Goal: Understand process/instructions: Learn about a topic

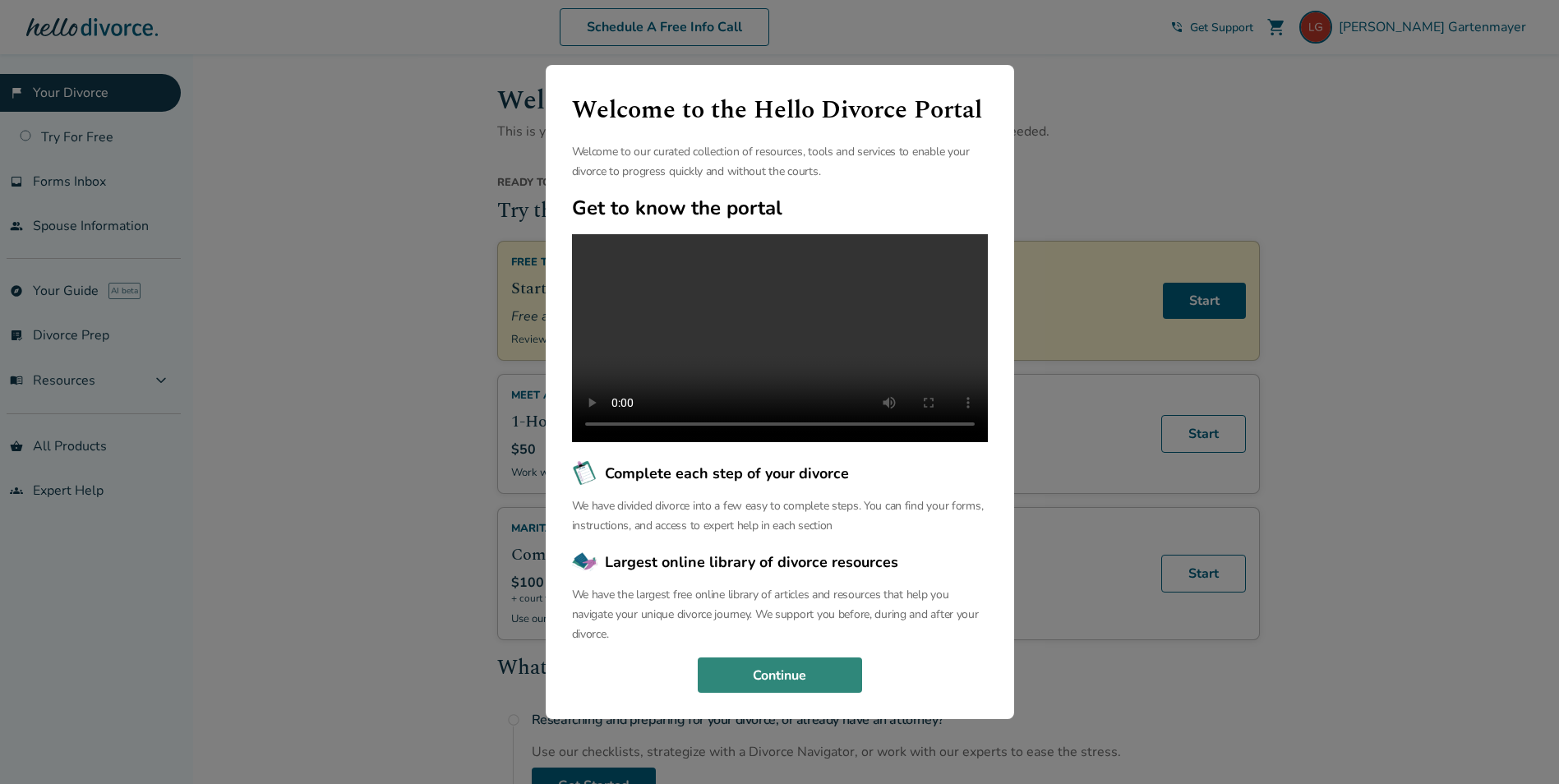
click at [833, 686] on button "Continue" at bounding box center [780, 675] width 164 height 36
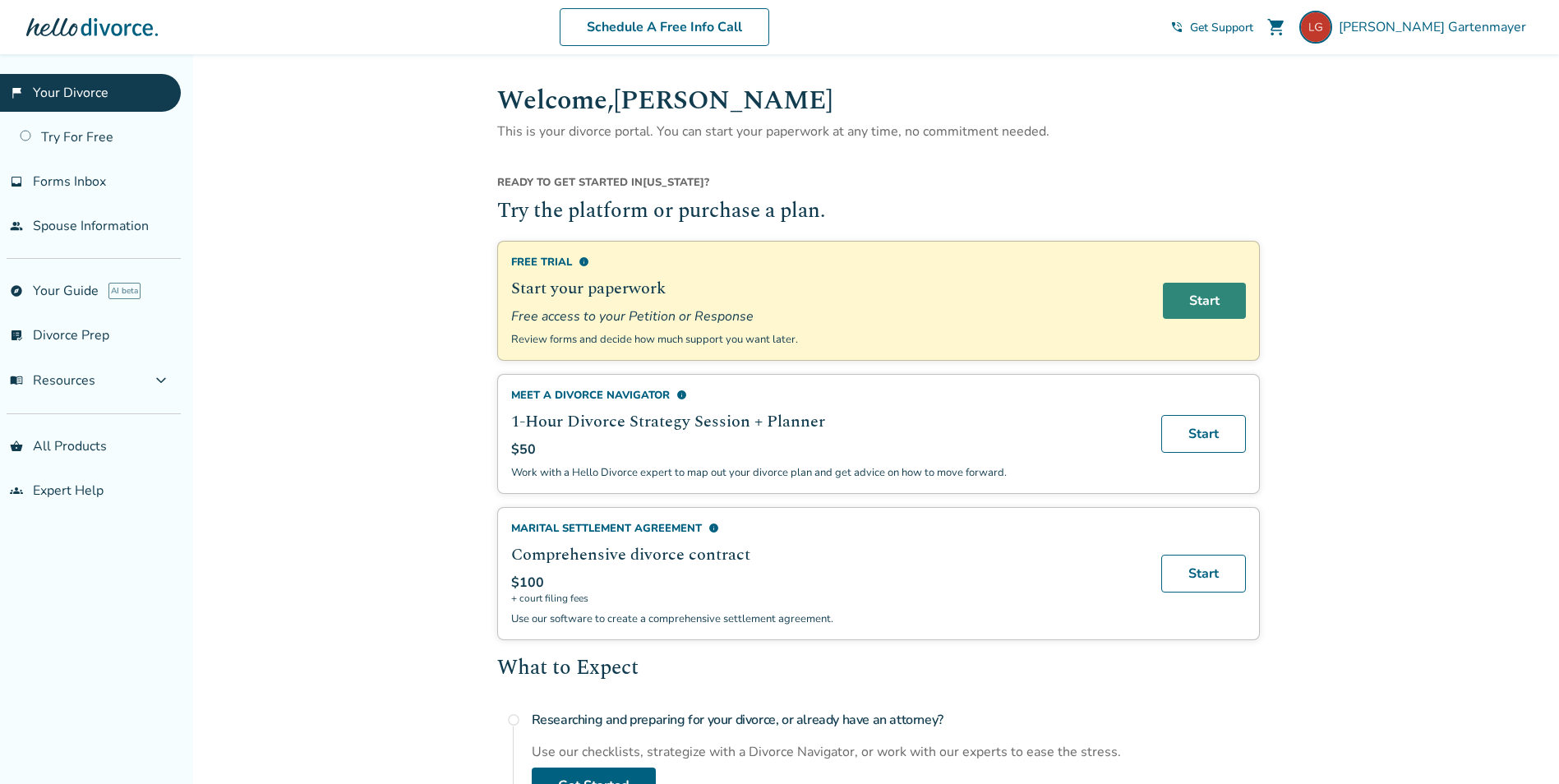
click at [1229, 318] on link "Start" at bounding box center [1204, 301] width 83 height 36
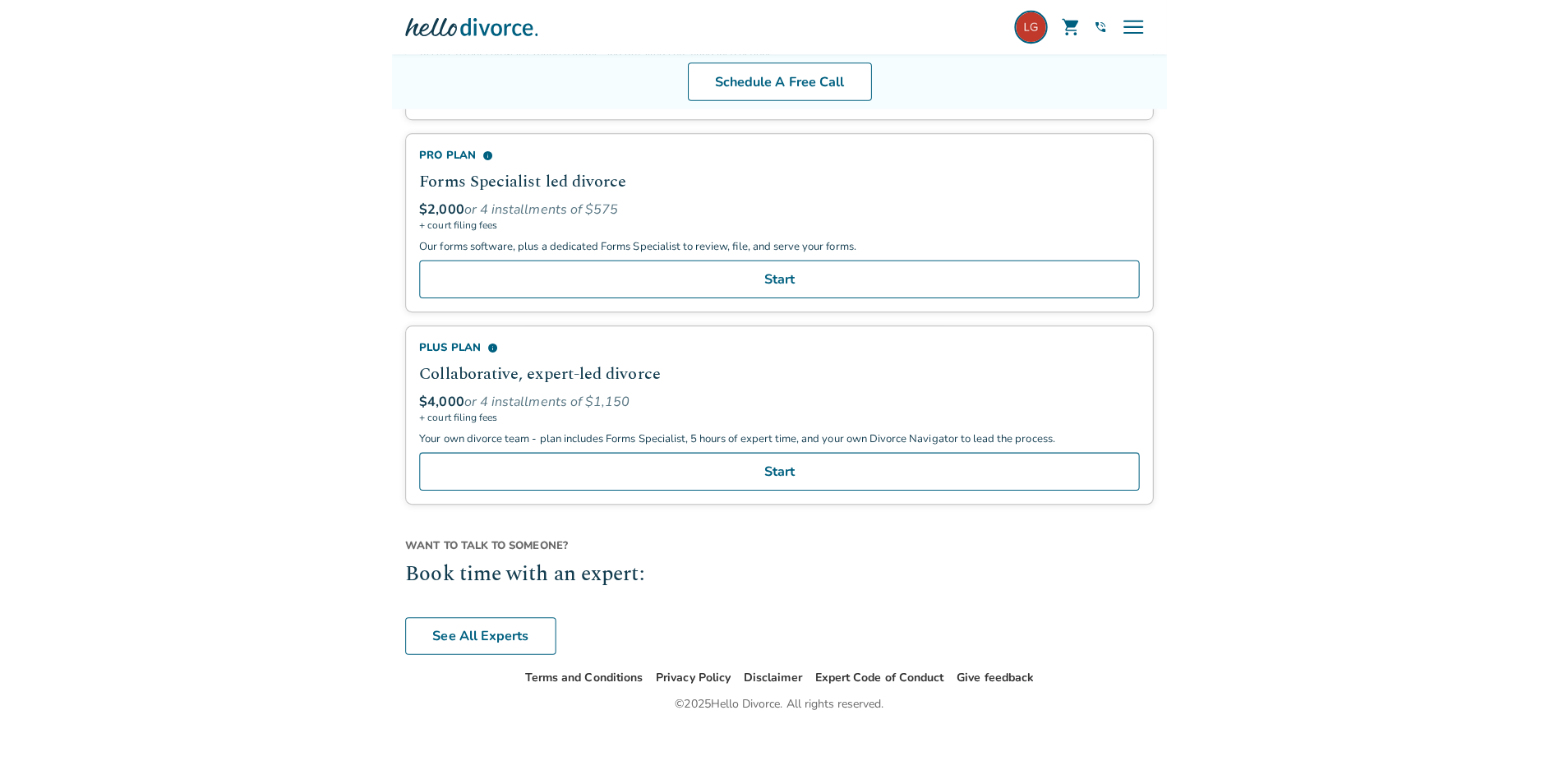
scroll to position [1047, 0]
